Goal: Information Seeking & Learning: Learn about a topic

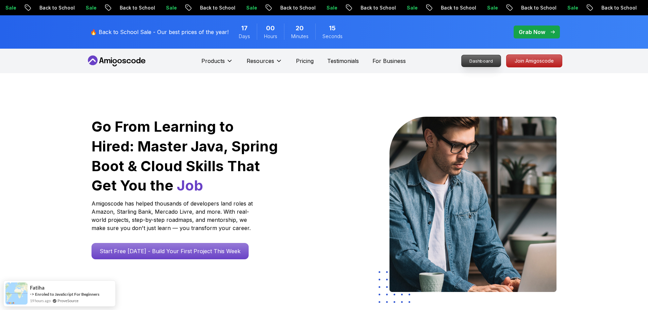
click at [482, 61] on p "Dashboard" at bounding box center [480, 61] width 39 height 12
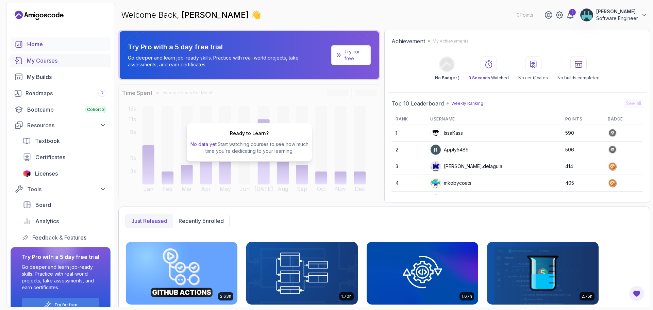
click at [34, 61] on div "My Courses" at bounding box center [67, 60] width 80 height 8
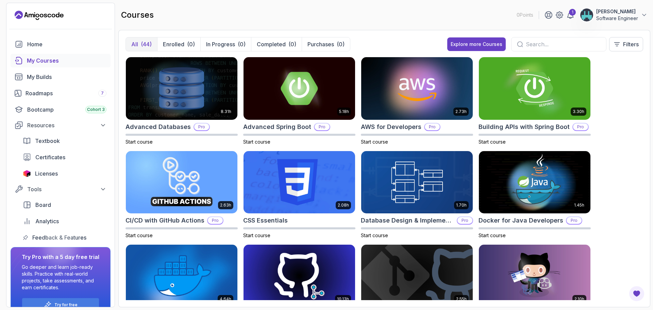
click at [527, 41] on input "text" at bounding box center [563, 44] width 75 height 8
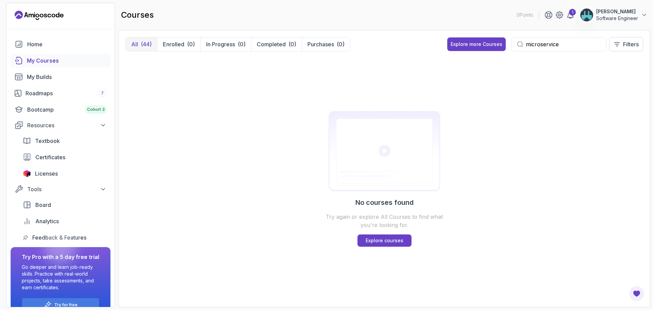
type input "microservices"
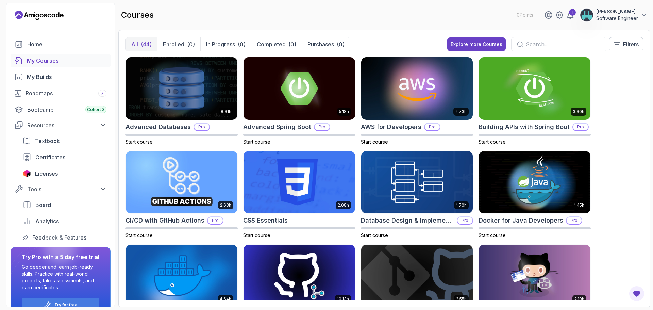
click at [542, 36] on div "All (44) Enrolled (0) In Progress (0) Completed (0) Purchases (0) Explore more …" at bounding box center [384, 168] width 532 height 277
click at [542, 39] on div at bounding box center [558, 44] width 95 height 14
click at [542, 44] on input "text" at bounding box center [563, 44] width 75 height 8
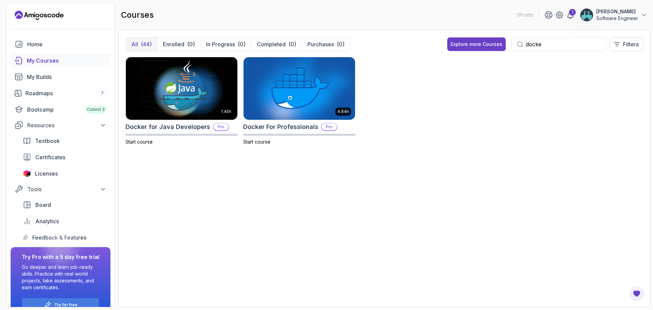
type input "docker"
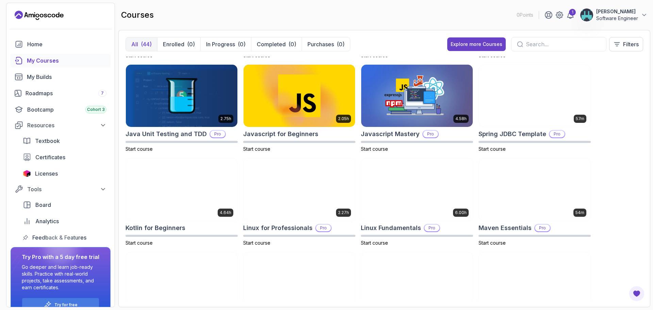
scroll to position [578, 0]
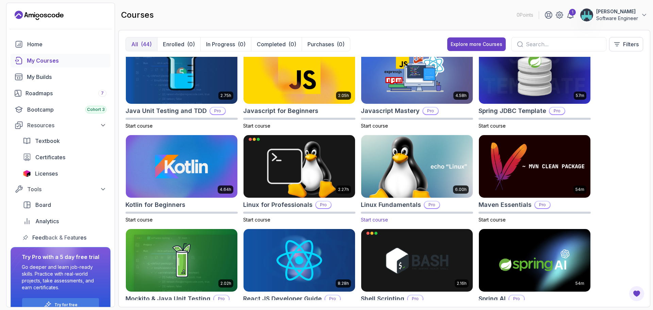
click at [408, 160] on img at bounding box center [416, 167] width 117 height 66
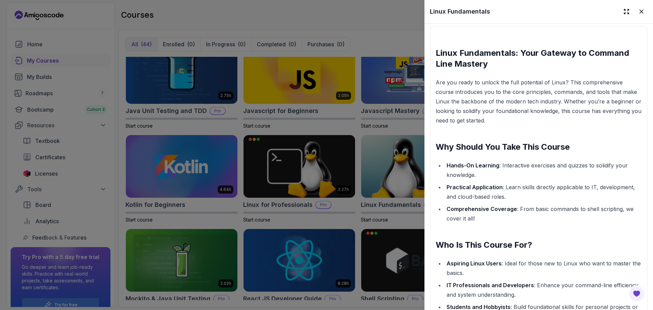
scroll to position [884, 0]
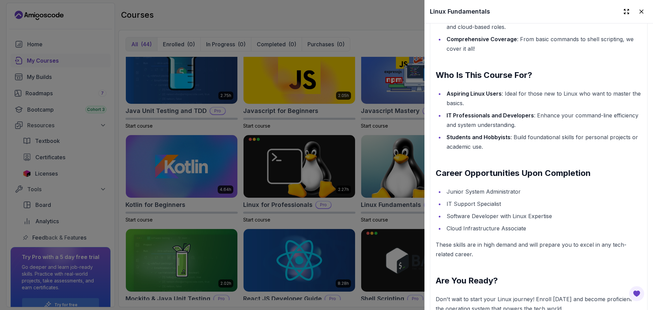
click at [383, 44] on div at bounding box center [326, 155] width 653 height 310
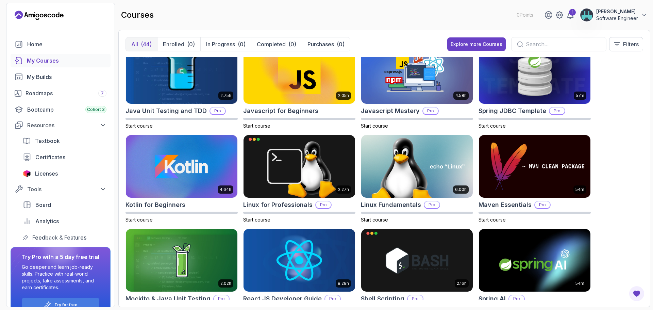
click at [362, 11] on div "courses 0 Points 1 [PERSON_NAME] Software Engineer" at bounding box center [384, 15] width 532 height 24
click at [380, 41] on div "All (44) Enrolled (0) In Progress (0) Completed (0) Purchases (0) Explore more …" at bounding box center [384, 47] width 518 height 20
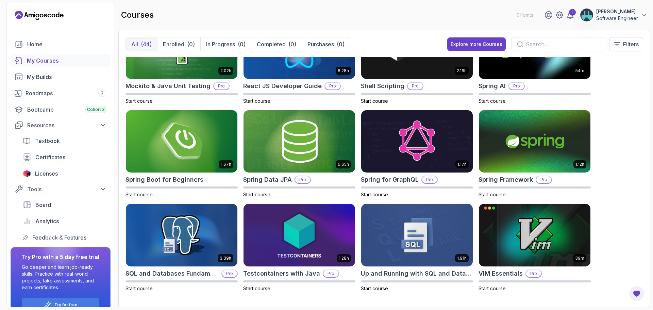
scroll to position [0, 0]
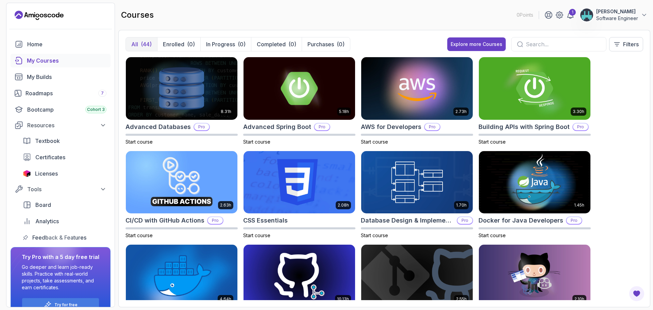
click at [238, 68] on div "8.31h Advanced Databases Pro Start course 5.18h Advanced Spring Boot Pro Start …" at bounding box center [384, 178] width 518 height 243
click at [245, 6] on div "courses 0 Points 1 [PERSON_NAME] Software Engineer" at bounding box center [384, 15] width 532 height 24
